Goal: Ask a question

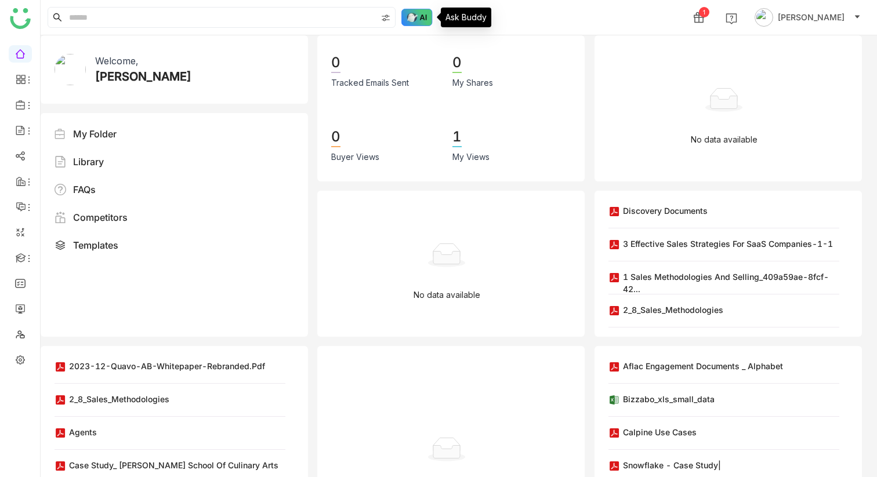
click at [413, 21] on img at bounding box center [416, 17] width 31 height 17
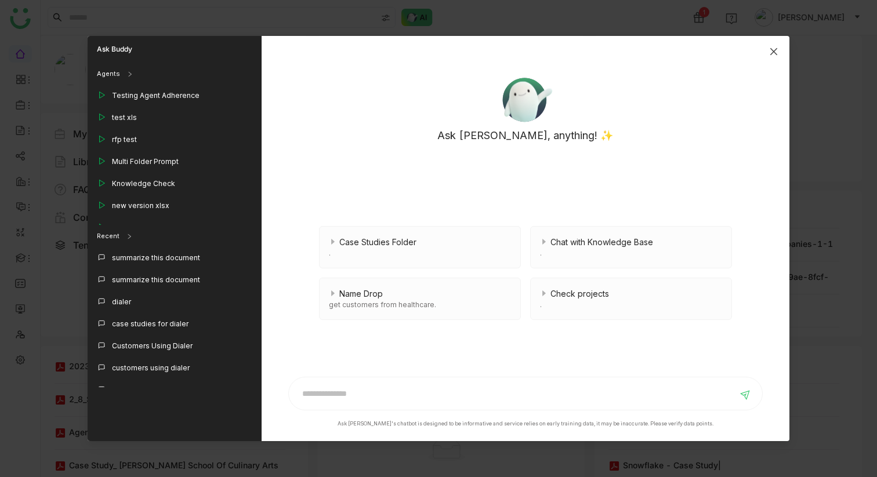
click at [774, 53] on icon "Close" at bounding box center [773, 51] width 7 height 7
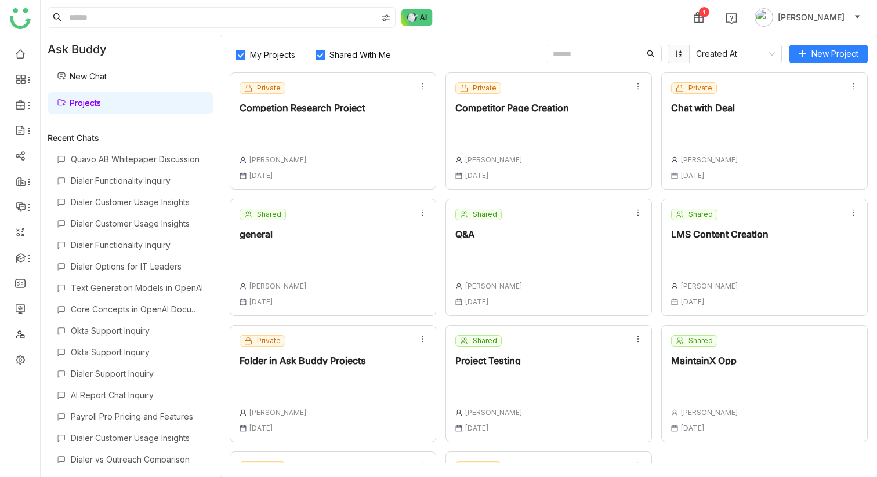
click at [92, 101] on link "Projects" at bounding box center [79, 103] width 44 height 10
click at [105, 72] on link "New Chat" at bounding box center [82, 76] width 50 height 10
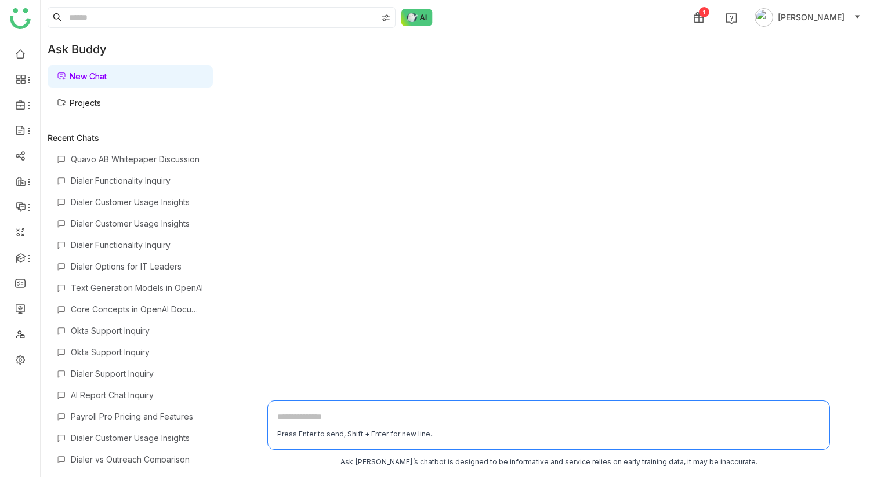
click at [101, 78] on link "New Chat" at bounding box center [82, 76] width 50 height 10
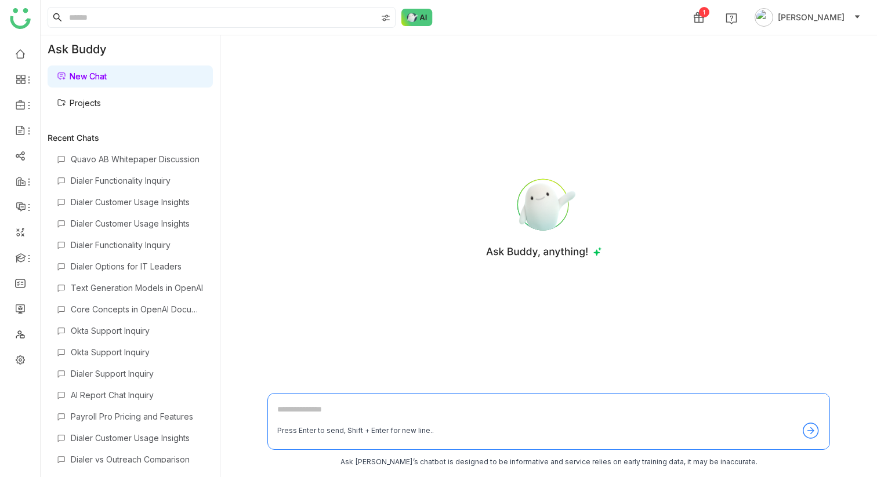
click at [95, 105] on link "Projects" at bounding box center [79, 103] width 44 height 10
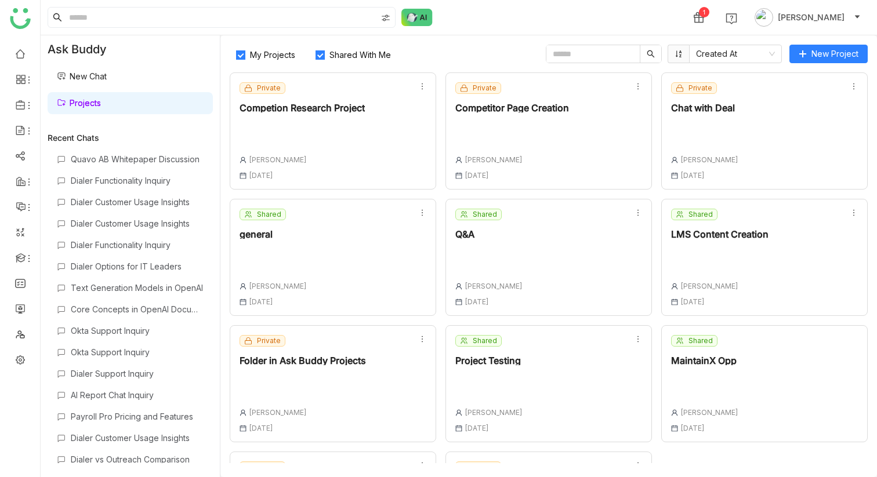
click at [100, 73] on link "New Chat" at bounding box center [82, 76] width 50 height 10
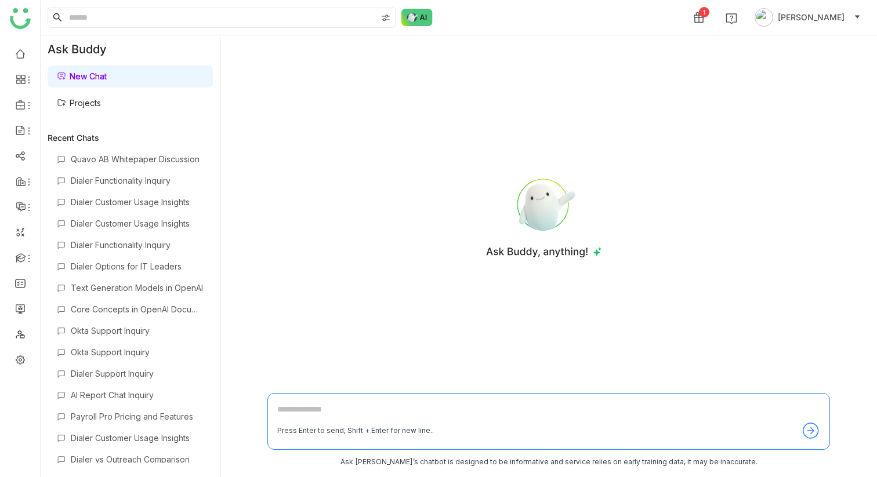
click at [97, 100] on link "Projects" at bounding box center [79, 103] width 44 height 10
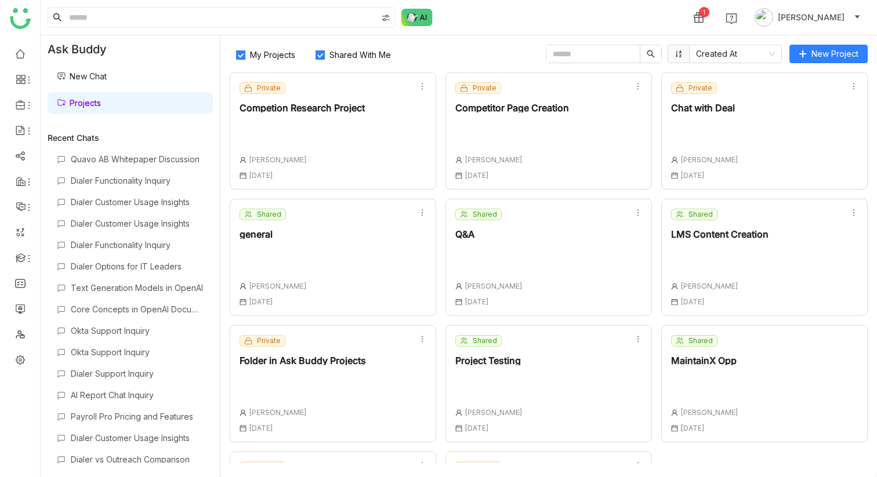
click at [323, 122] on div at bounding box center [301, 130] width 125 height 16
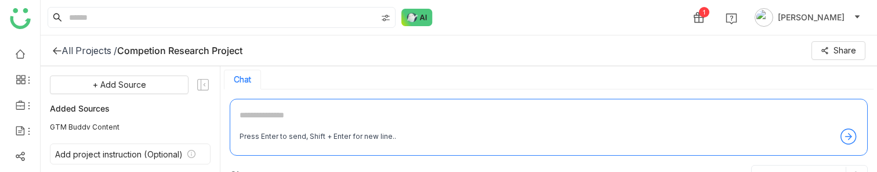
click at [306, 108] on textarea at bounding box center [548, 117] width 618 height 19
type textarea "*"
type textarea "**********"
